Goal: Task Accomplishment & Management: Manage account settings

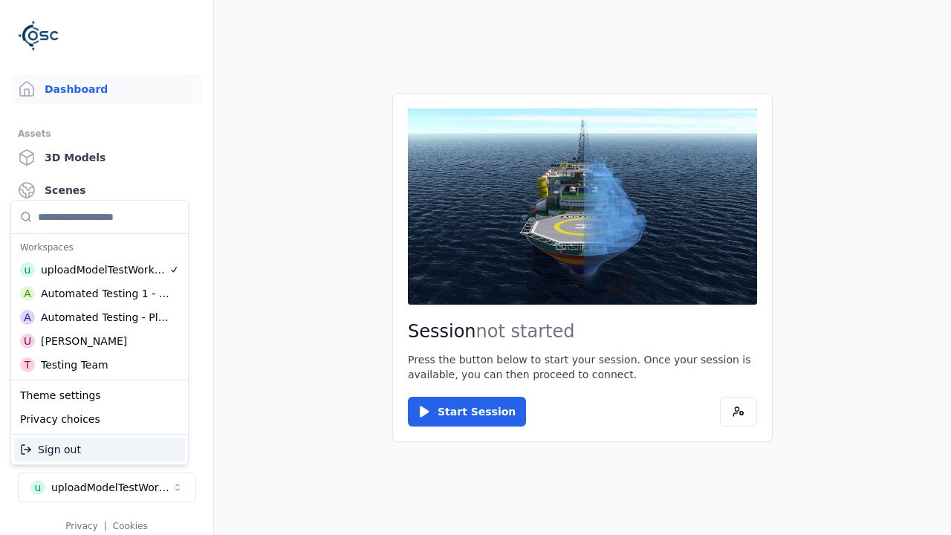
click at [100, 317] on div "Automated Testing - Playwright" at bounding box center [105, 317] width 128 height 15
click at [475, 267] on html "Support Dashboard Assets 3D Models Scenes Datasets Recordings Support Documenta…" at bounding box center [475, 267] width 951 height 535
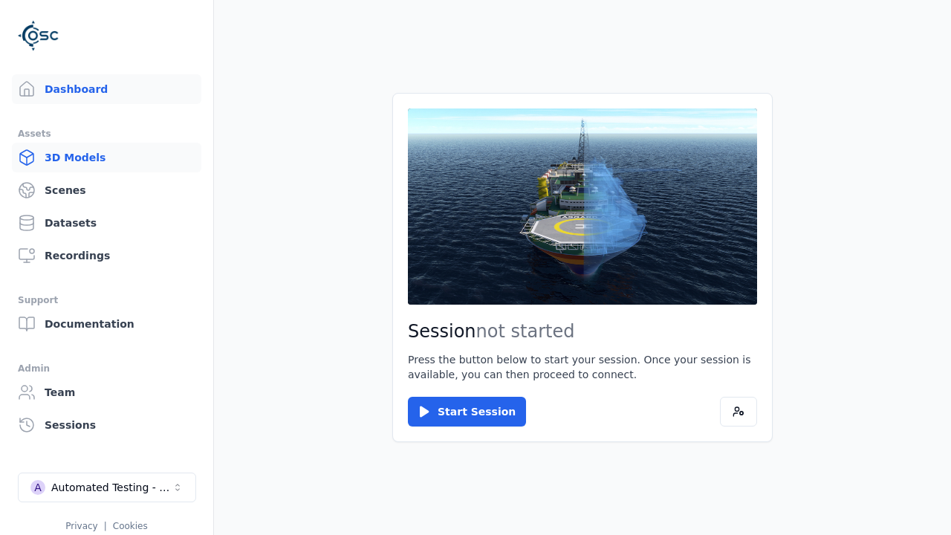
click at [106, 157] on link "3D Models" at bounding box center [106, 158] width 189 height 30
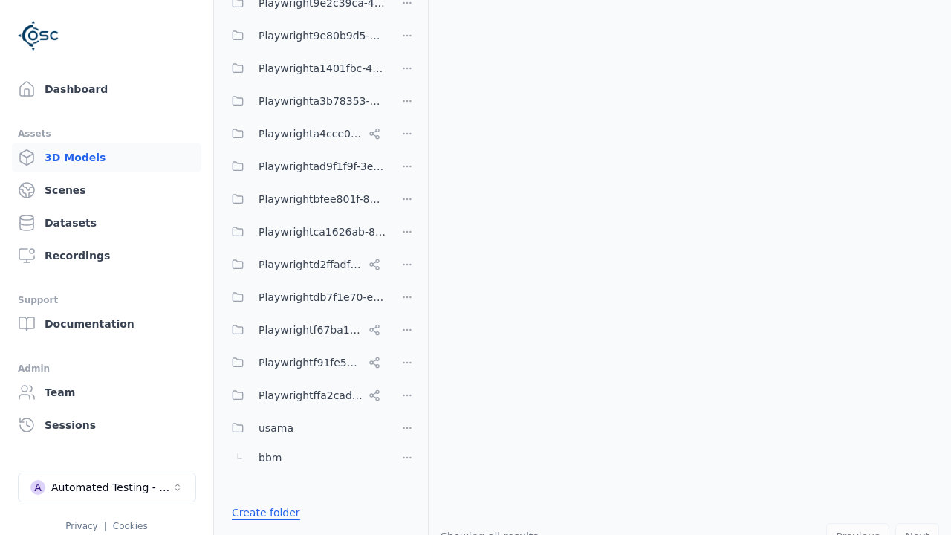
click at [261, 512] on link "Create folder" at bounding box center [266, 512] width 68 height 15
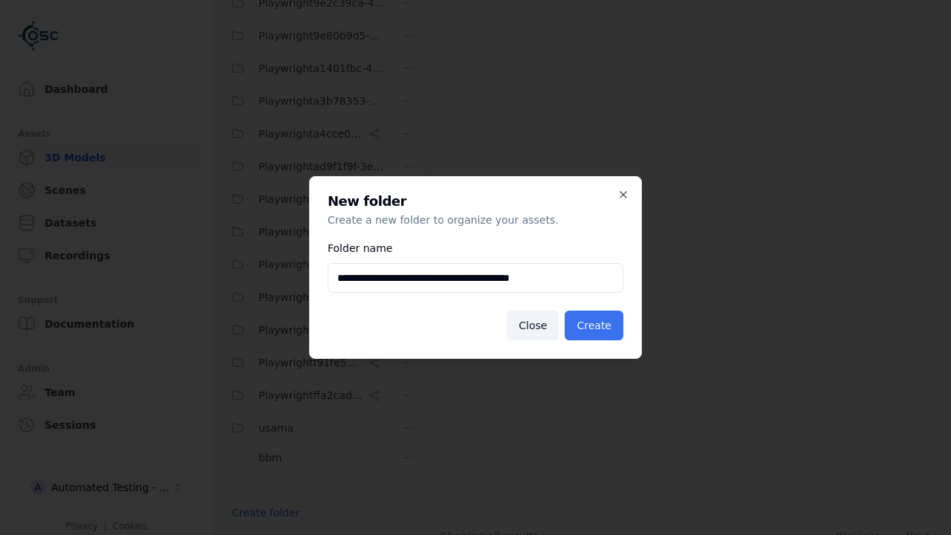
type input "**********"
click at [596, 325] on button "Create" at bounding box center [593, 325] width 59 height 30
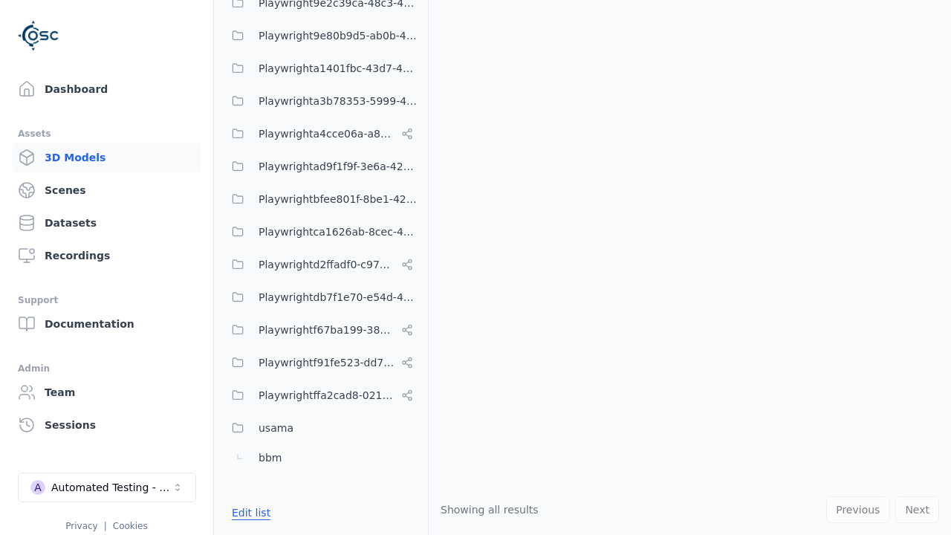
click at [248, 512] on button "Edit list" at bounding box center [251, 512] width 56 height 27
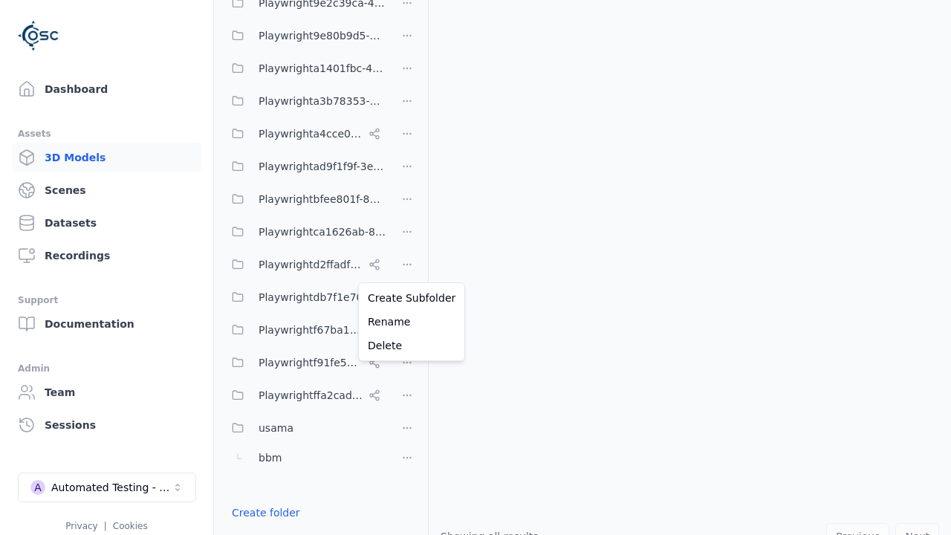
click at [407, 267] on html "Support Dashboard Assets 3D Models Scenes Datasets Recordings Support Documenta…" at bounding box center [475, 267] width 951 height 535
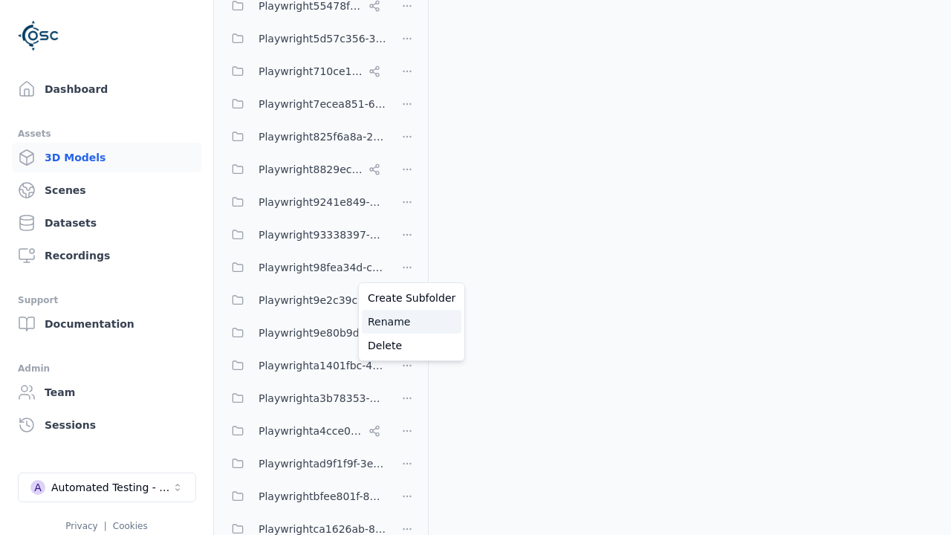
click at [406, 322] on div "Rename" at bounding box center [412, 322] width 100 height 24
